Goal: Find specific page/section: Find specific page/section

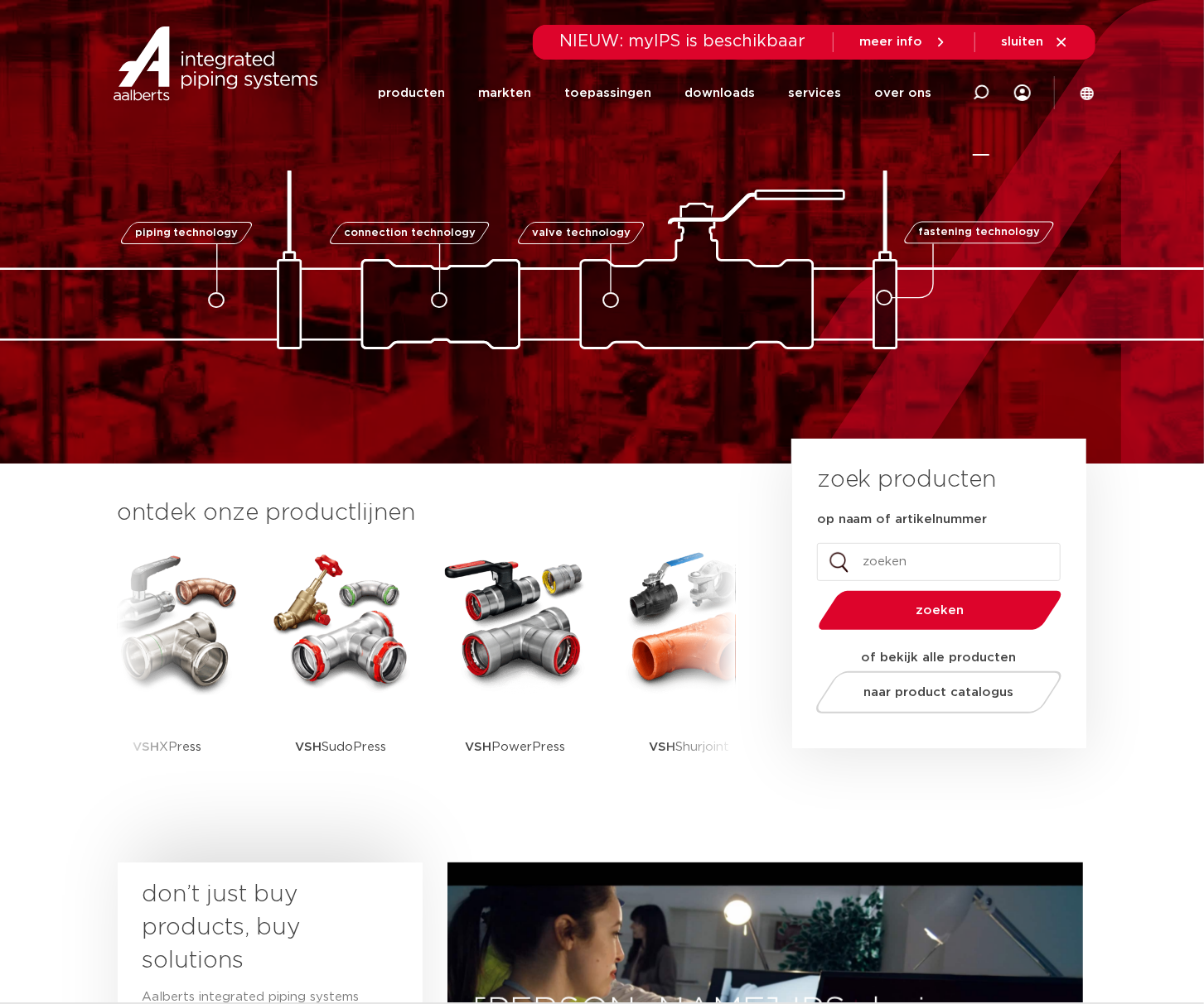
click at [985, 91] on icon at bounding box center [980, 92] width 16 height 16
type input "ea"
click button "Zoeken" at bounding box center [0, 0] width 0 height 0
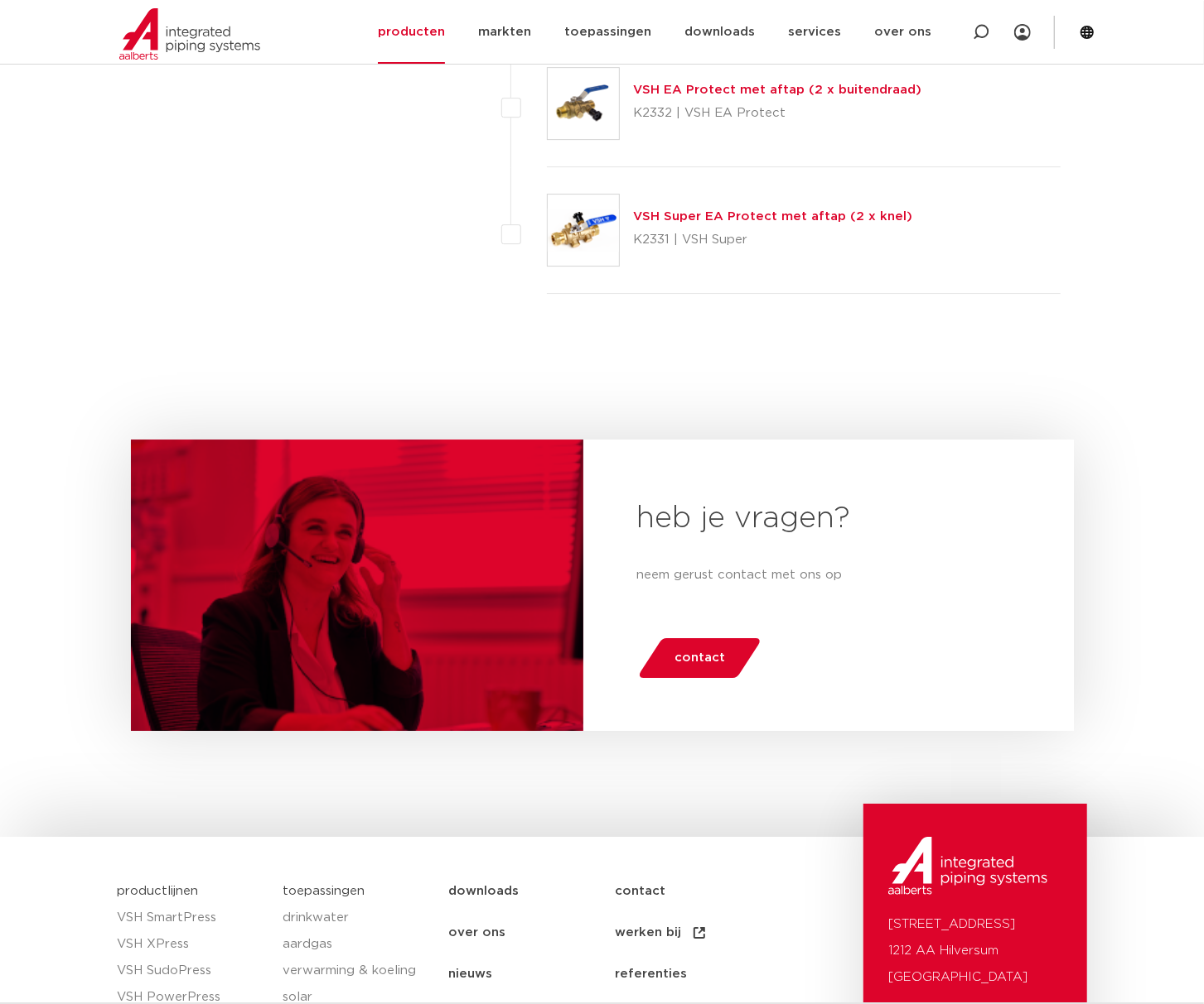
scroll to position [2833, 0]
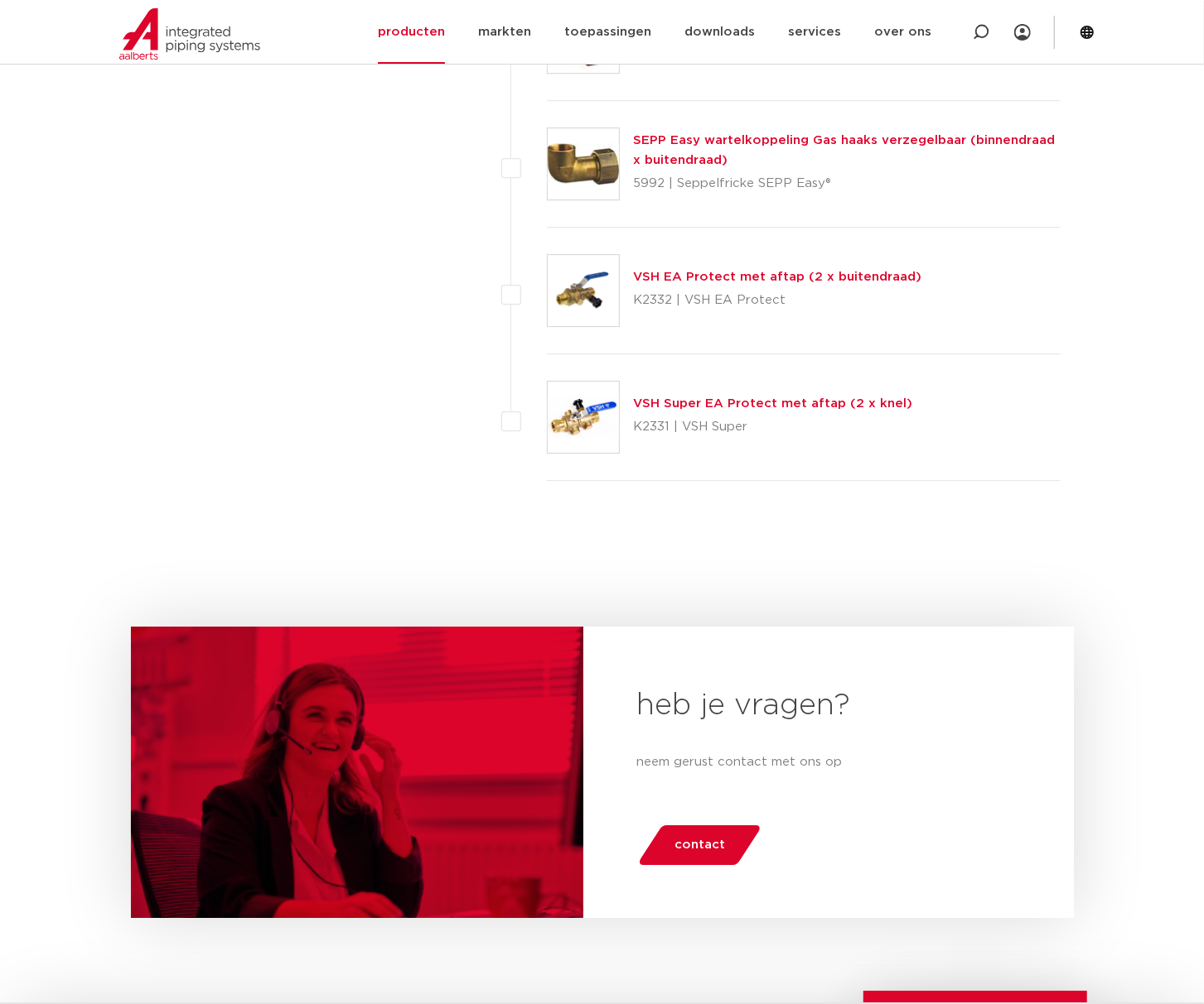
drag, startPoint x: 544, startPoint y: 285, endPoint x: 574, endPoint y: 285, distance: 30.0
click at [544, 285] on li "VSH EA Protect met aftap (2 x buitendraad) K2332 | VSH EA Protect" at bounding box center [785, 291] width 551 height 127
click at [583, 285] on img at bounding box center [583, 290] width 71 height 71
